Goal: Task Accomplishment & Management: Manage account settings

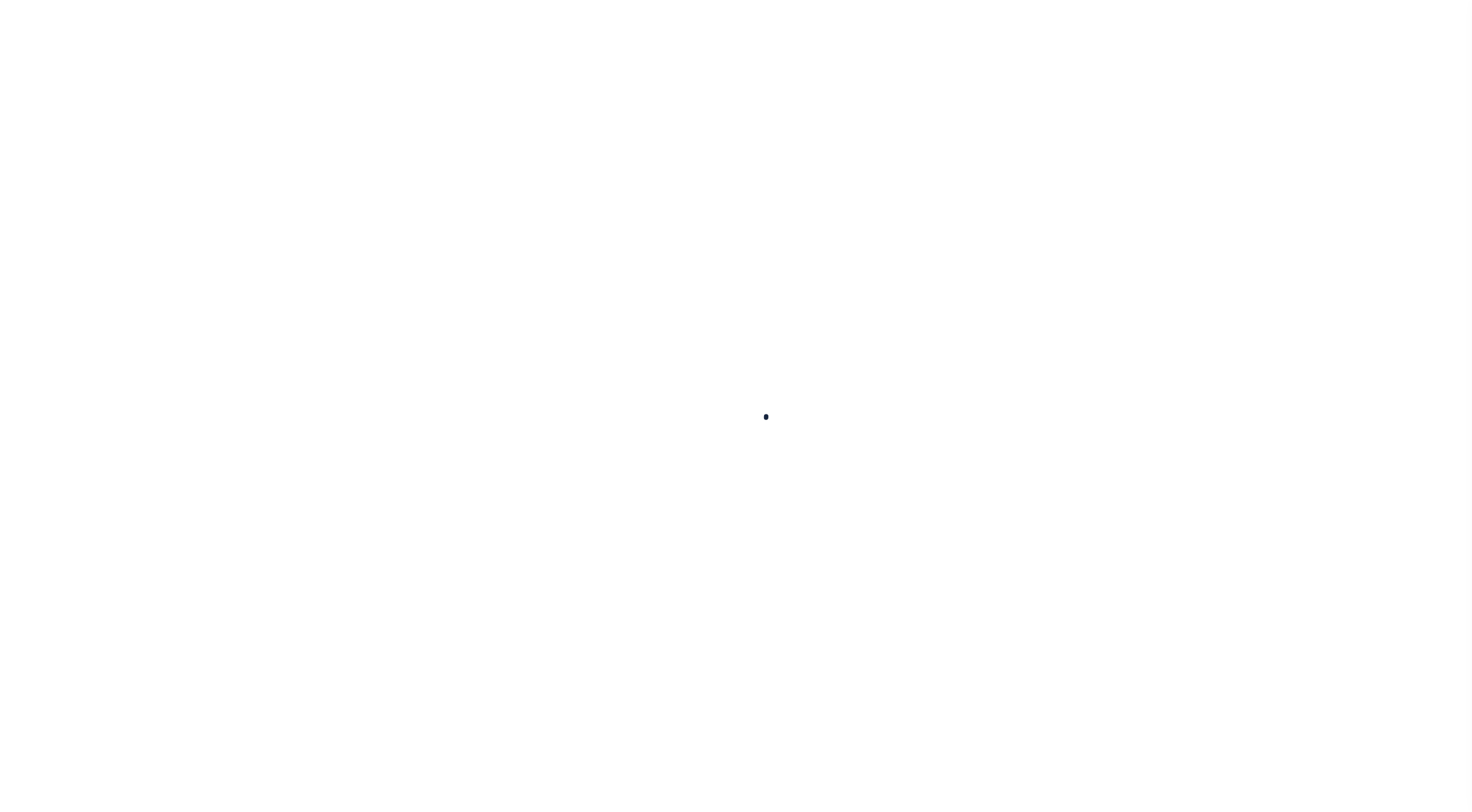
select select
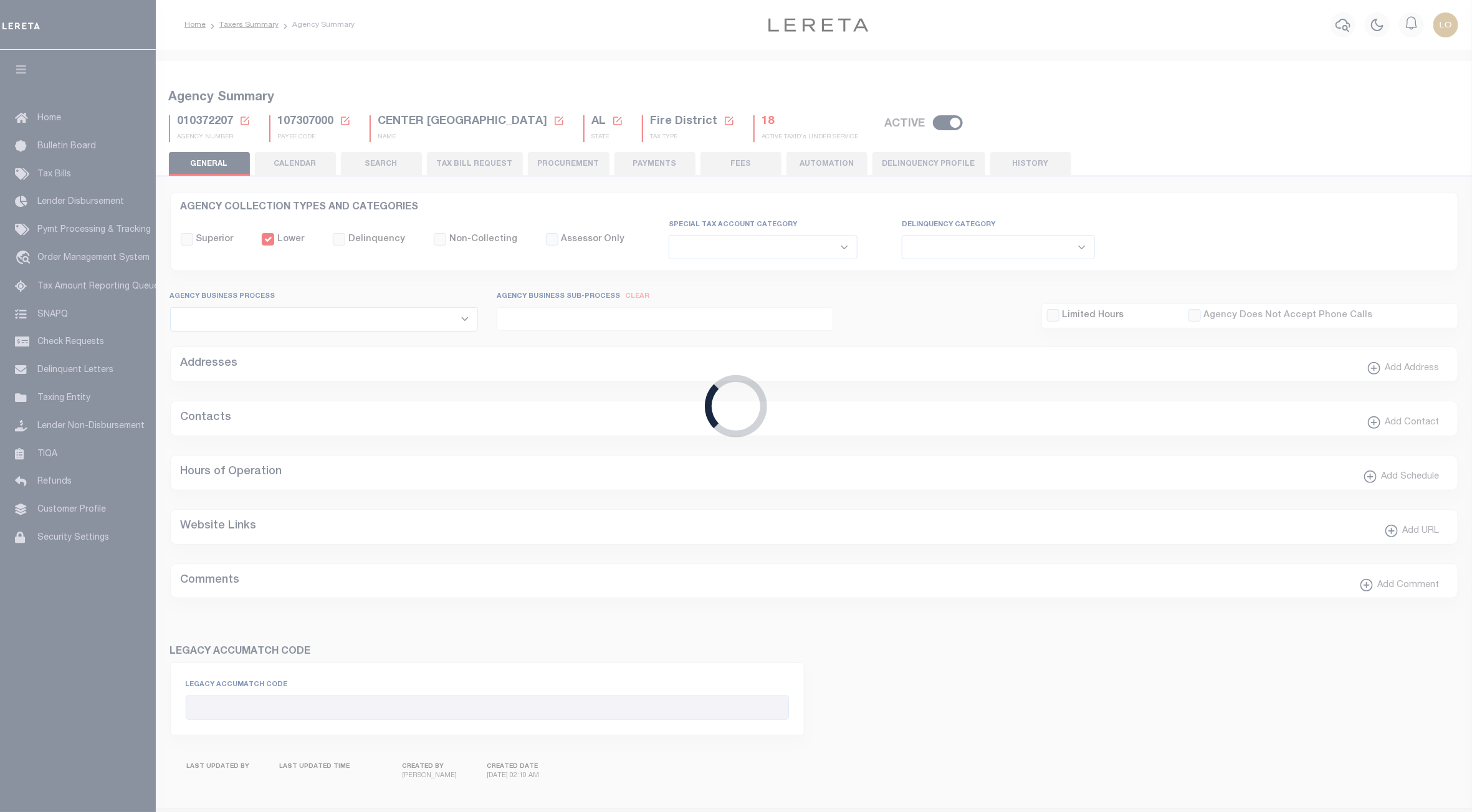
checkbox input "false"
select select "1"
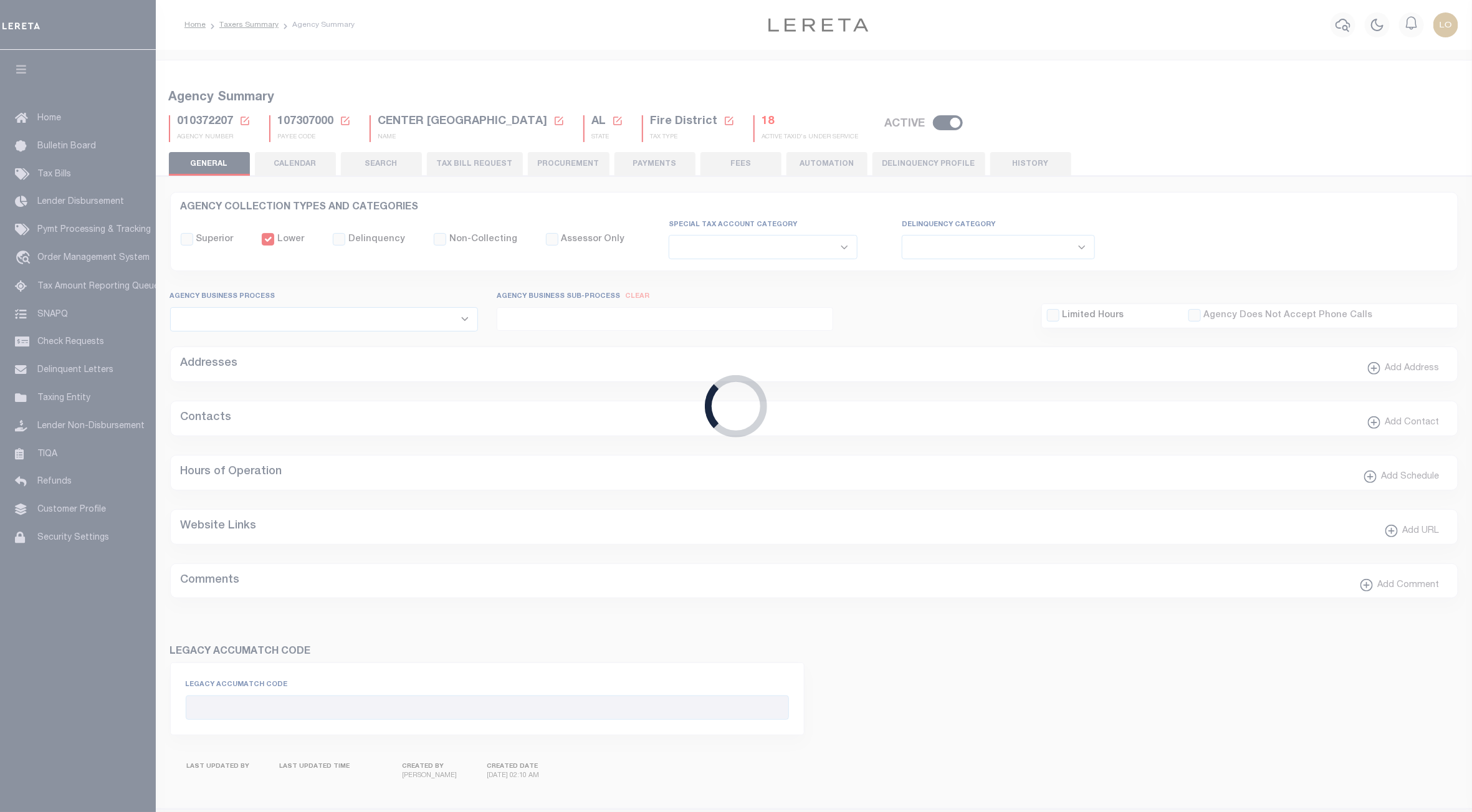
checkbox input "false"
type input "107307000"
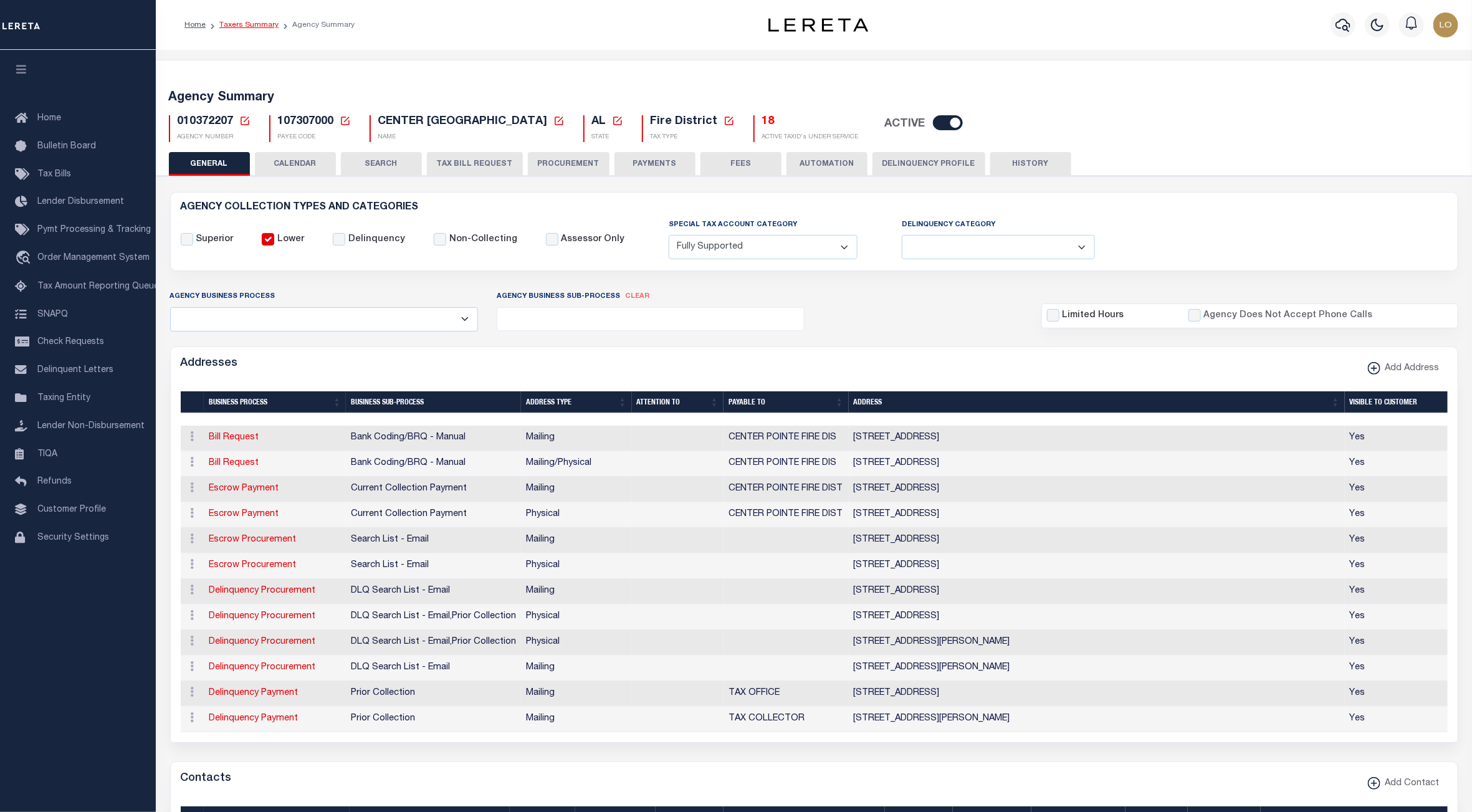
click at [249, 24] on link "Taxers Summary" at bounding box center [249, 24] width 60 height 7
